Goal: Book appointment/travel/reservation

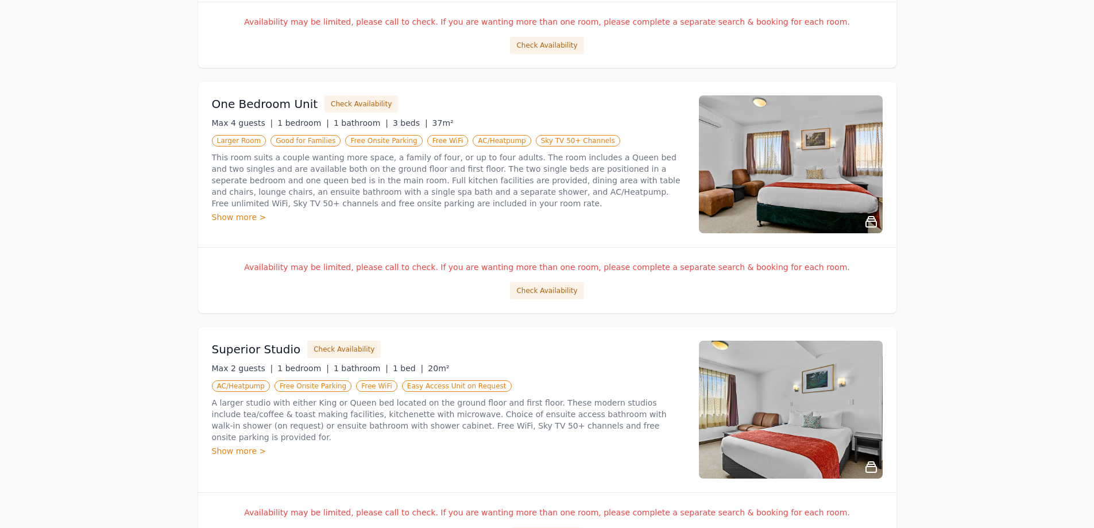
scroll to position [402, 0]
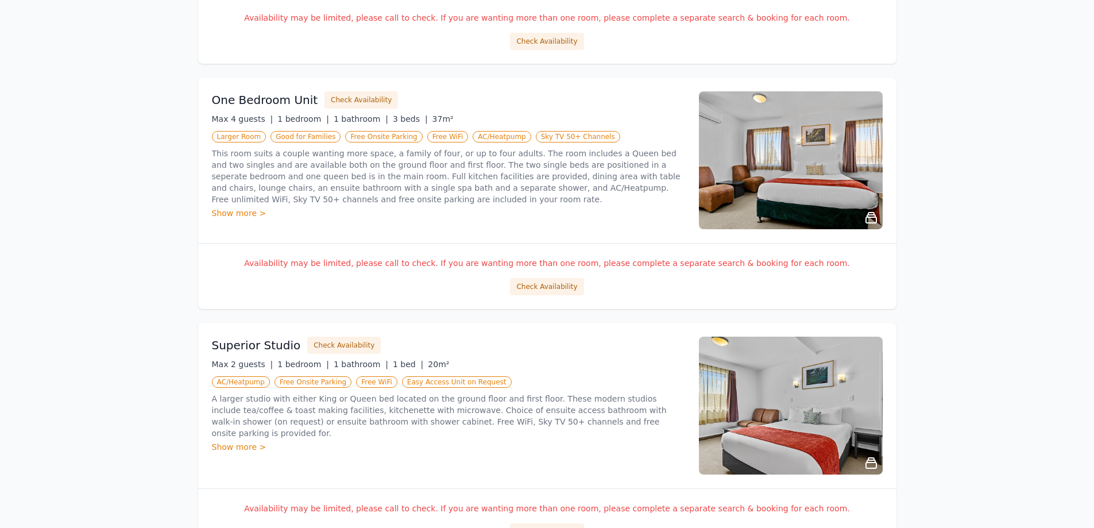
click at [753, 170] on img at bounding box center [791, 160] width 184 height 138
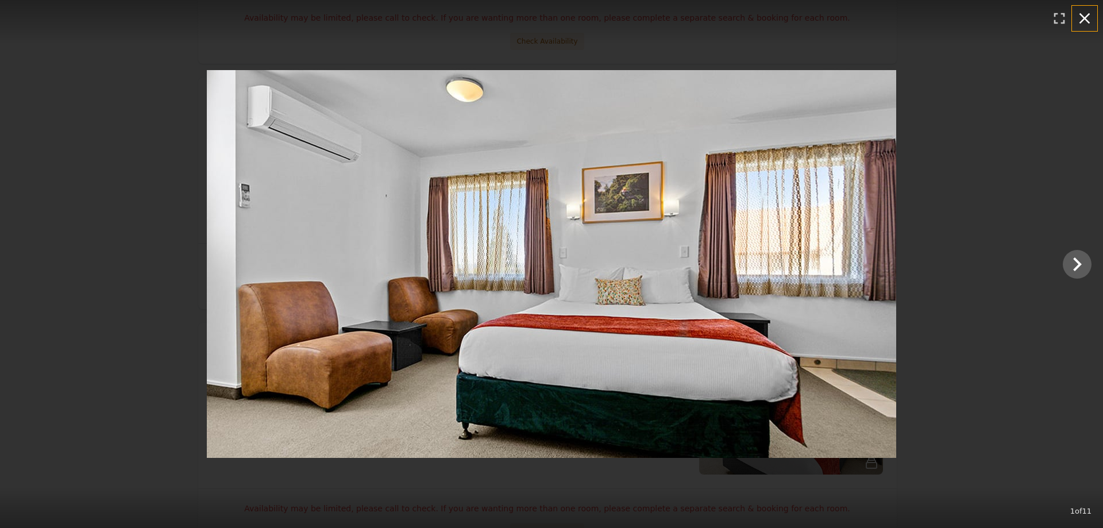
click at [1086, 11] on icon "button" at bounding box center [1085, 18] width 18 height 18
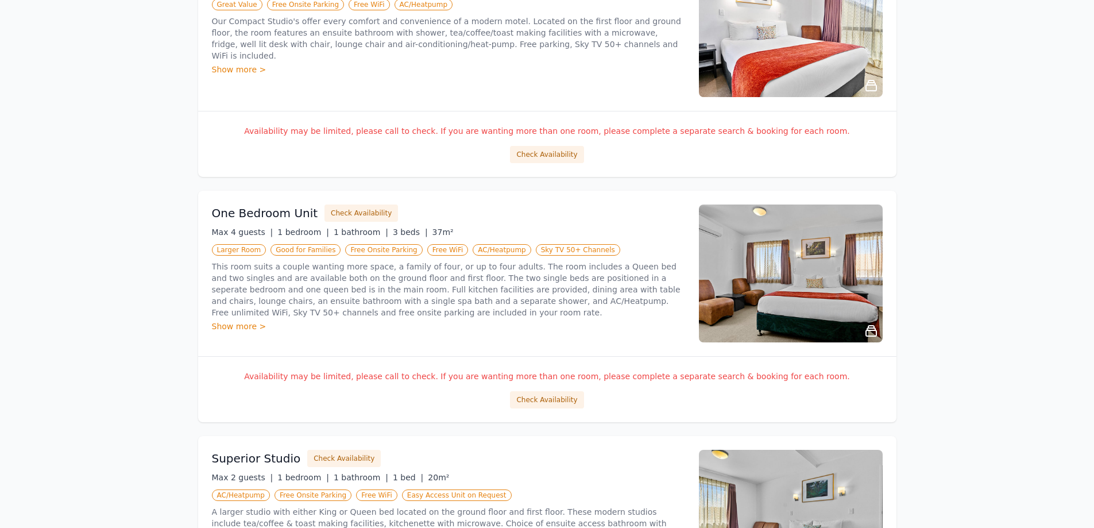
scroll to position [0, 0]
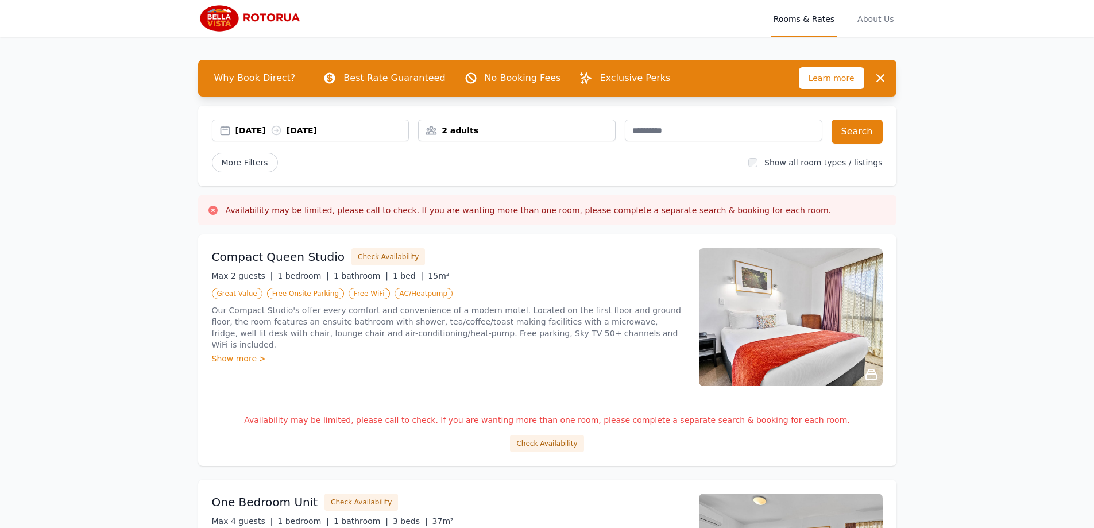
click at [469, 126] on div "2 adults" at bounding box center [517, 130] width 196 height 11
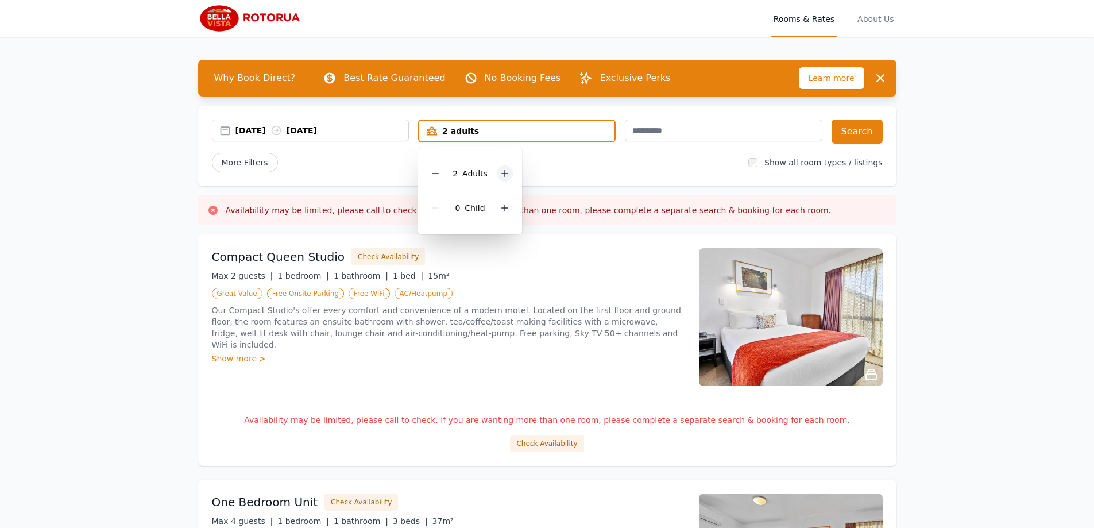
click at [505, 172] on icon at bounding box center [504, 173] width 9 height 9
click at [868, 133] on button "Search" at bounding box center [857, 132] width 51 height 24
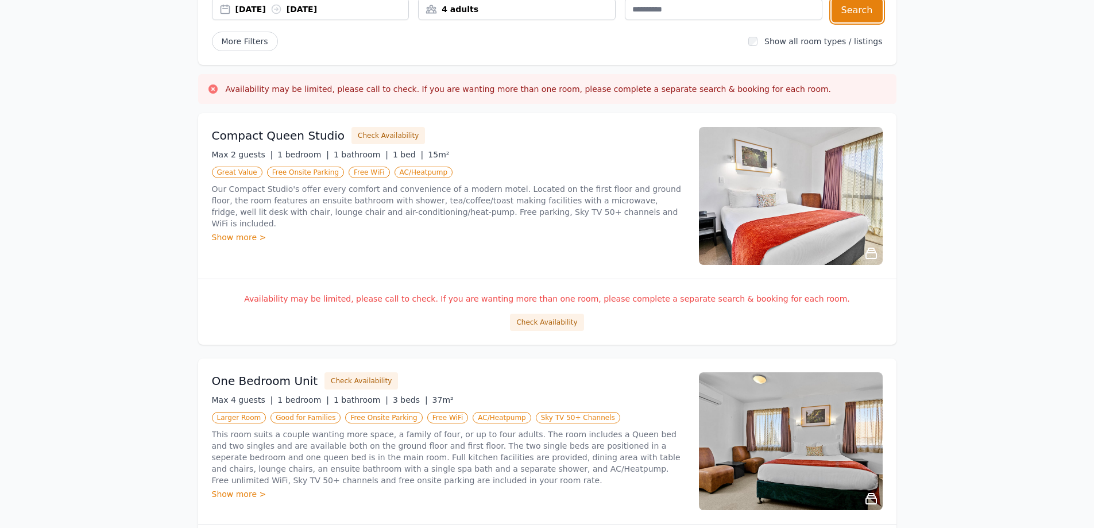
scroll to position [289, 0]
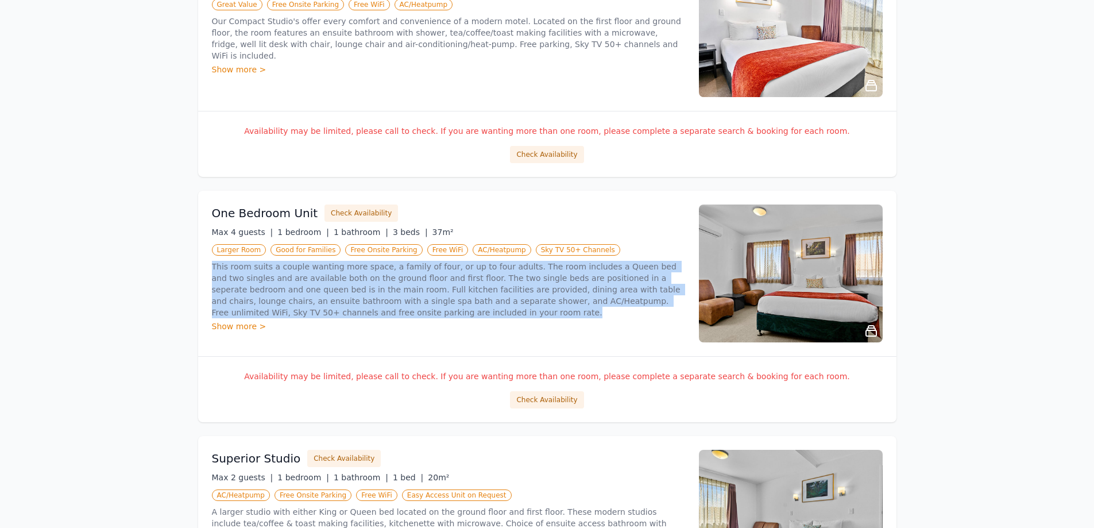
drag, startPoint x: 212, startPoint y: 267, endPoint x: 337, endPoint y: 313, distance: 133.4
click at [337, 313] on p "This room suits a couple wanting more space, a family of four, or up to four ad…" at bounding box center [448, 289] width 473 height 57
